Goal: Complete application form

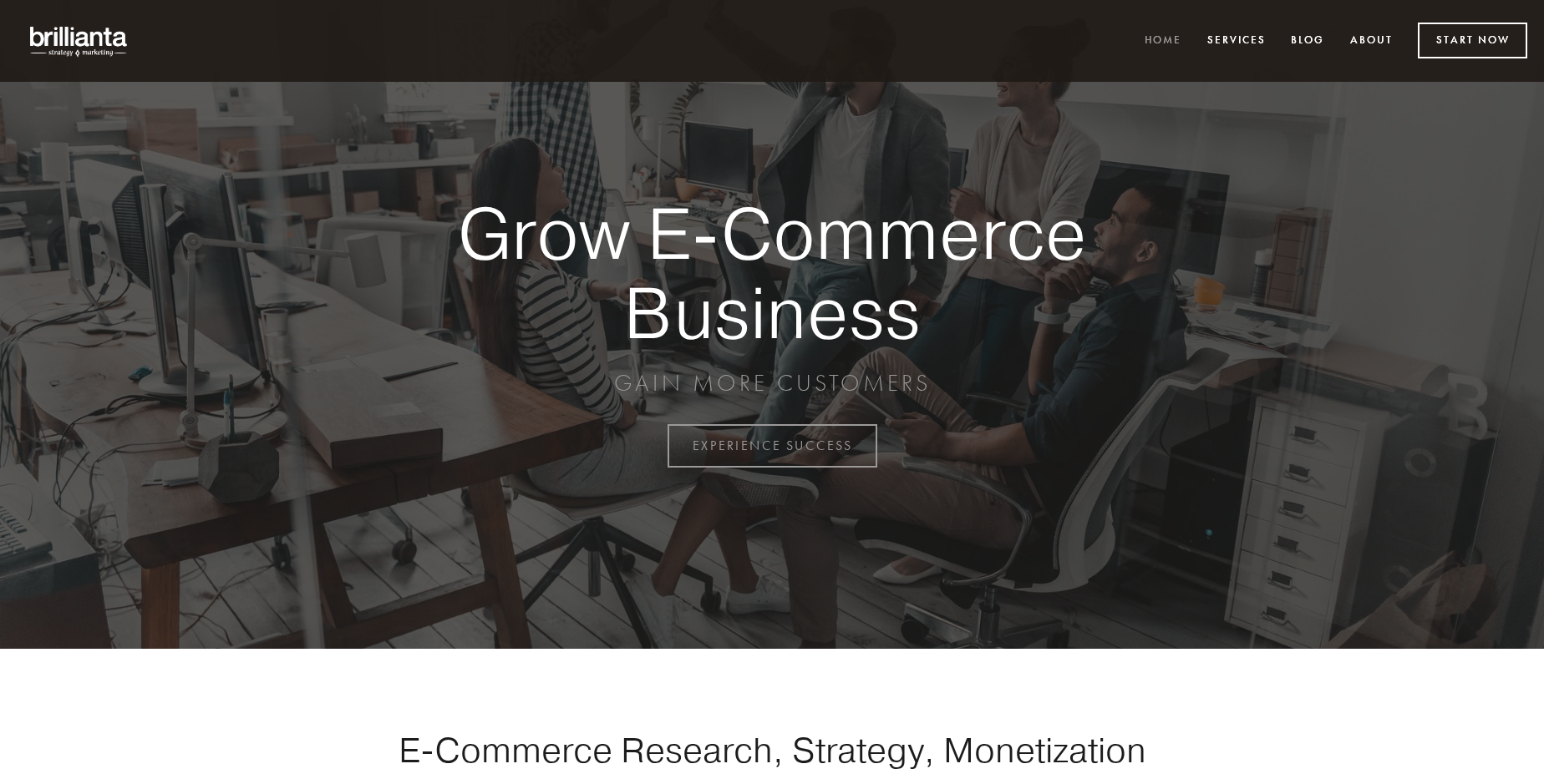
scroll to position [4379, 0]
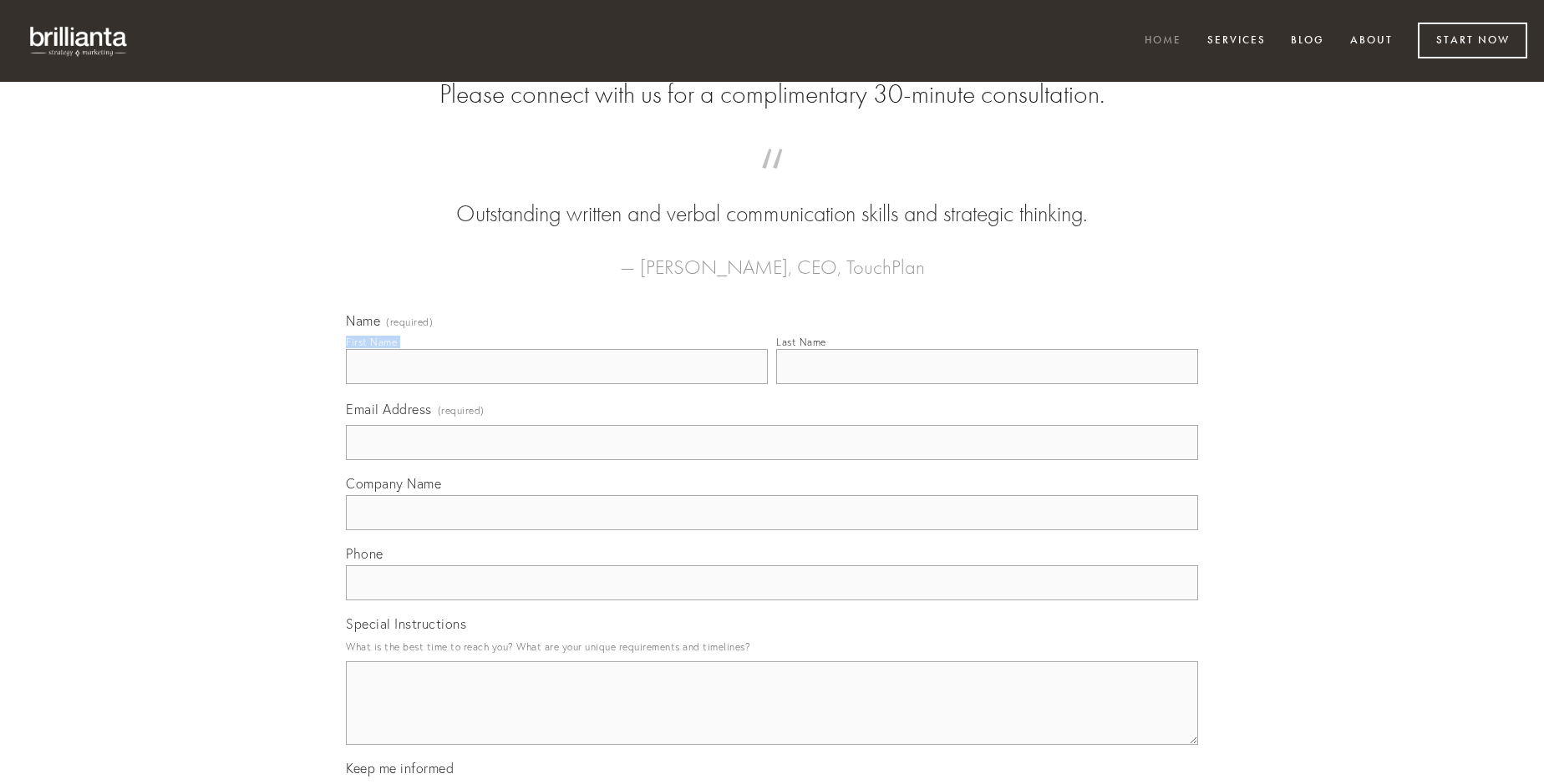
type input "[PERSON_NAME]"
click at [987, 385] on input "Last Name" at bounding box center [988, 367] width 422 height 35
type input "[PERSON_NAME]"
click at [772, 460] on input "Email Address (required)" at bounding box center [772, 442] width 853 height 35
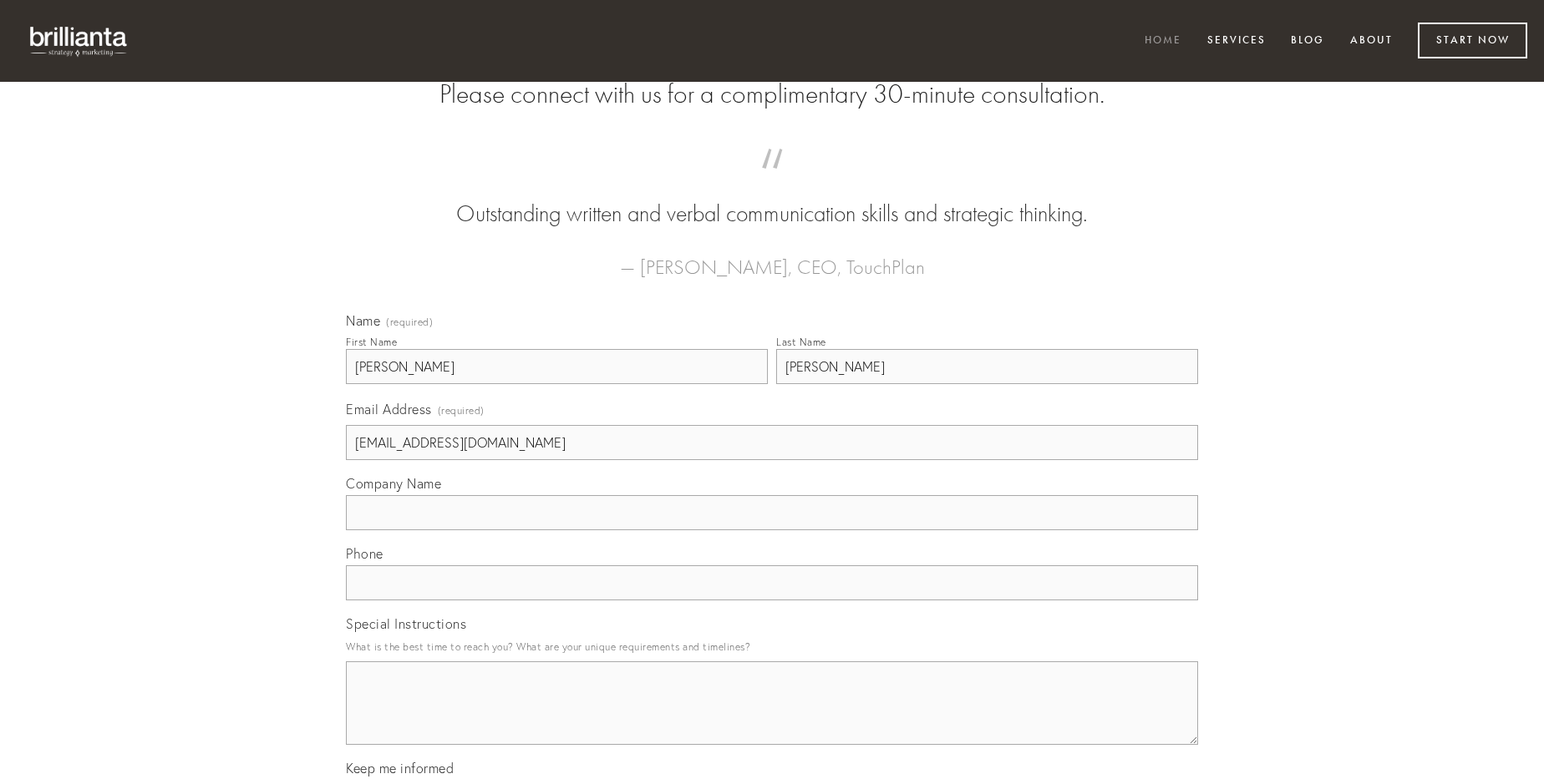
type input "[EMAIL_ADDRESS][DOMAIN_NAME]"
click at [772, 531] on input "Company Name" at bounding box center [772, 513] width 853 height 35
type input "vinum"
click at [772, 601] on input "text" at bounding box center [772, 583] width 853 height 35
click at [772, 718] on textarea "Special Instructions" at bounding box center [772, 703] width 853 height 83
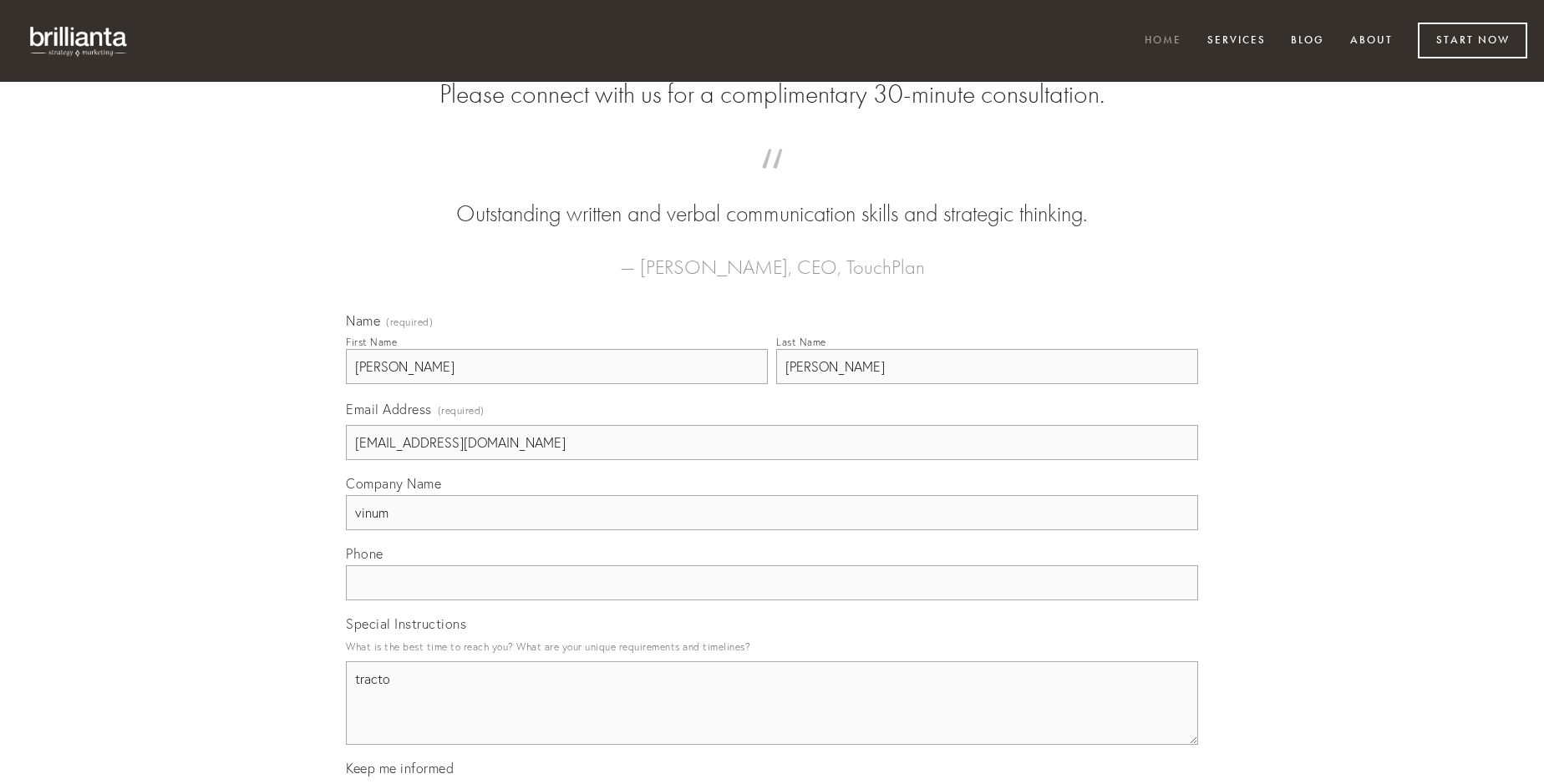
type textarea "tracto"
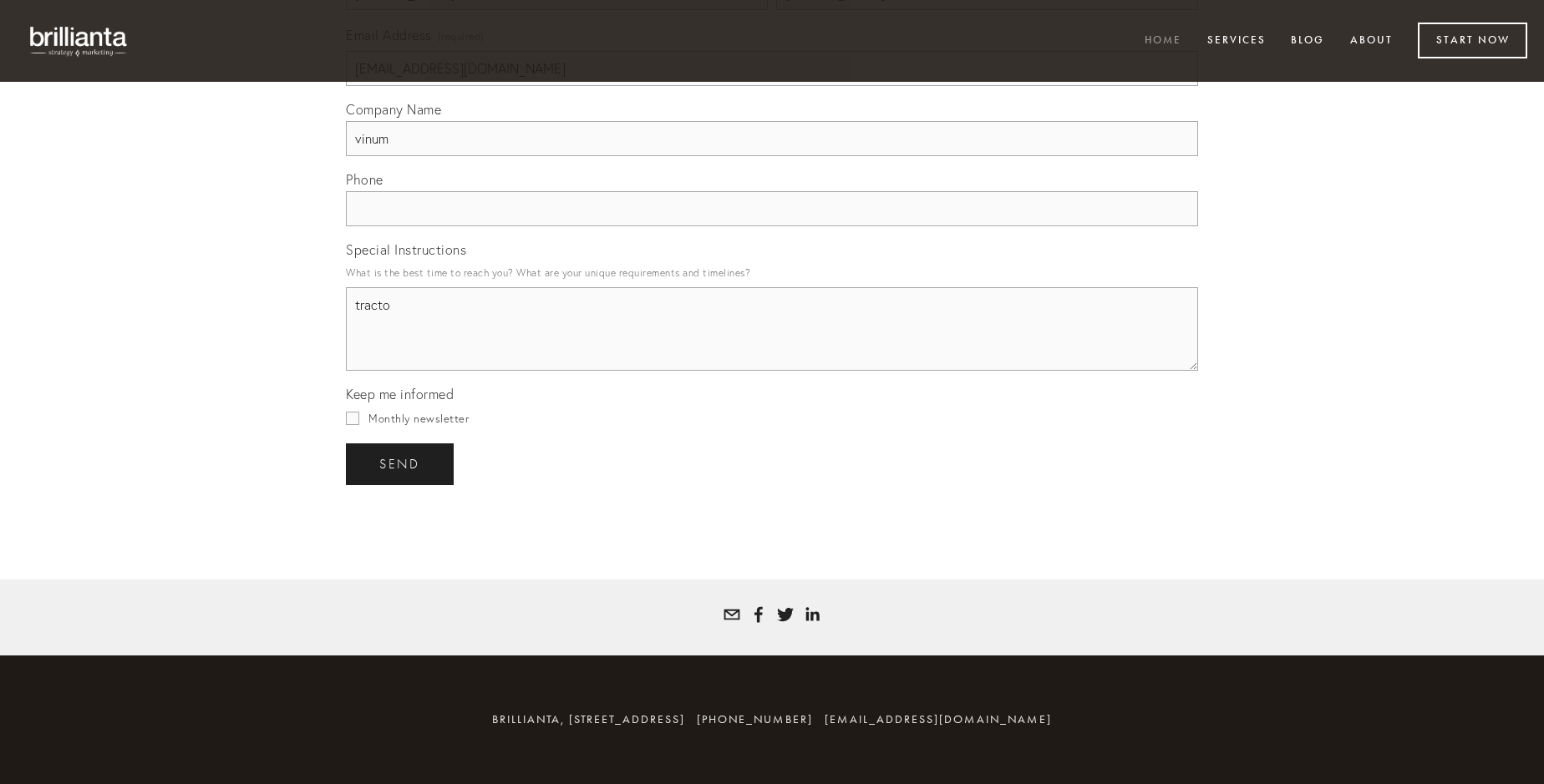
click at [401, 463] on span "send" at bounding box center [400, 464] width 41 height 15
